Goal: Transaction & Acquisition: Subscribe to service/newsletter

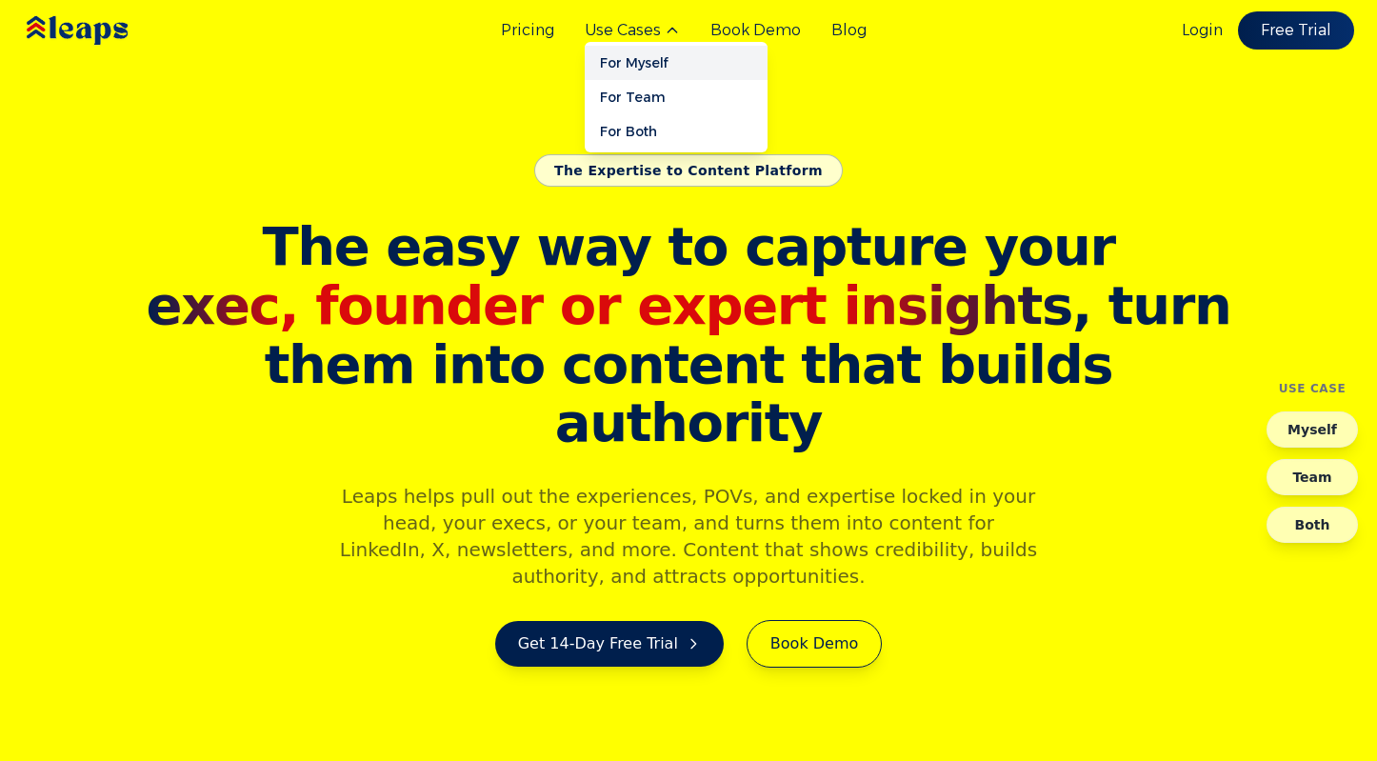
click at [644, 65] on link "For Myself" at bounding box center [676, 63] width 183 height 34
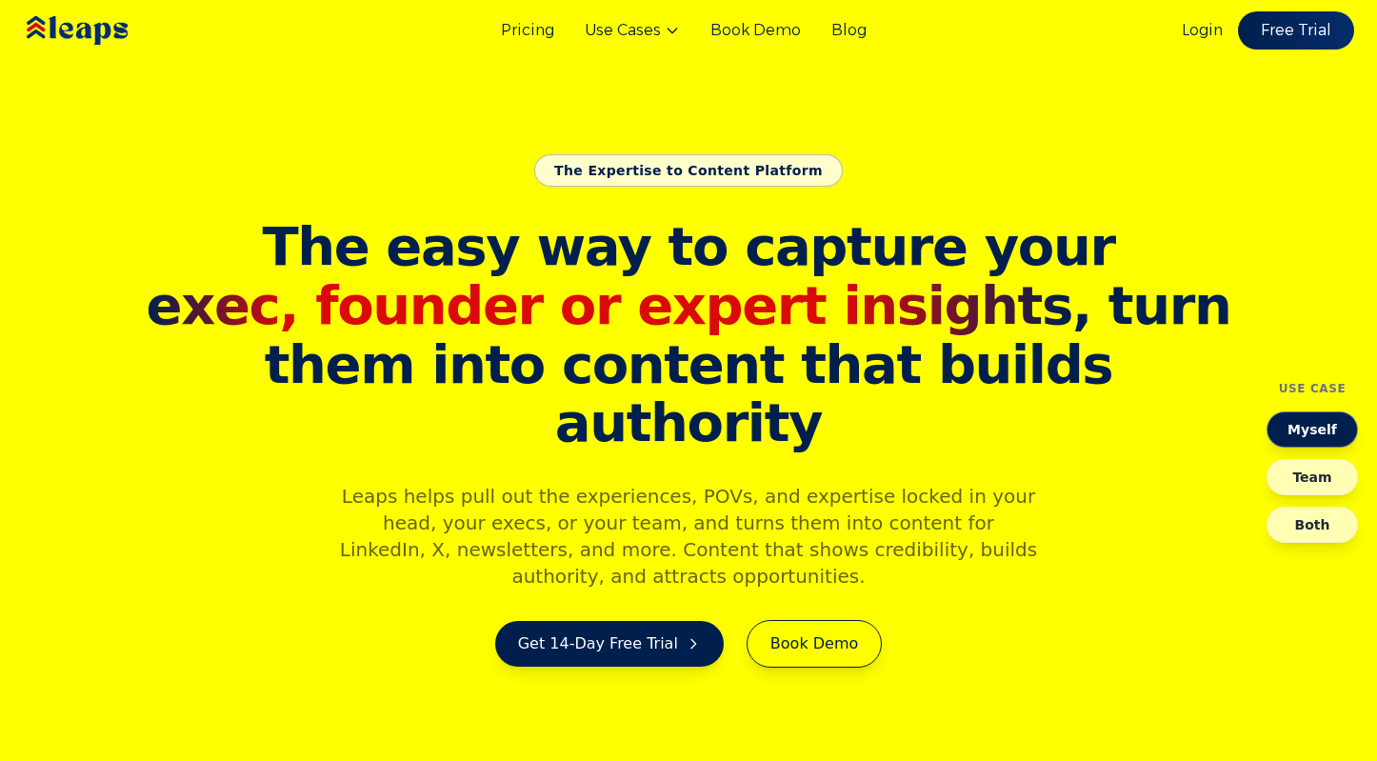
click at [1309, 50] on div "Pricing Use Cases Book Demo Blog Login Free Trial" at bounding box center [688, 30] width 1377 height 61
click at [1308, 31] on link "Free Trial" at bounding box center [1297, 30] width 122 height 40
